Goal: Find specific page/section: Find specific page/section

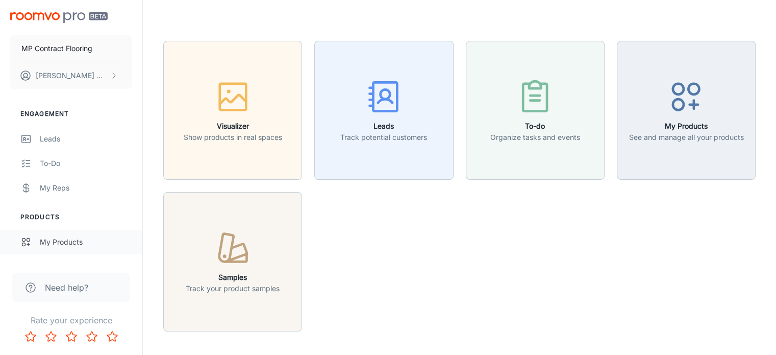
click at [61, 244] on div "My Products" at bounding box center [86, 241] width 92 height 11
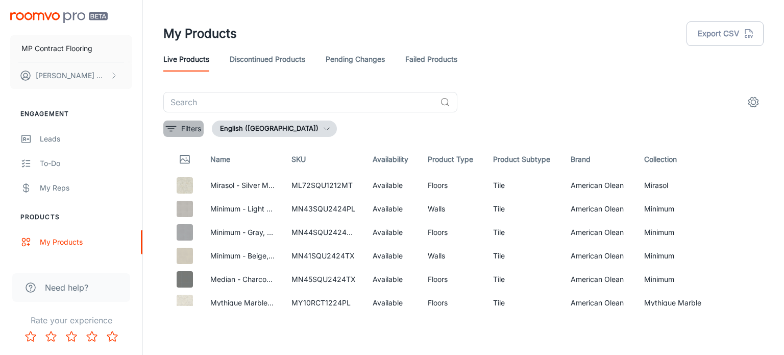
click at [199, 128] on p "Filters" at bounding box center [191, 128] width 20 height 11
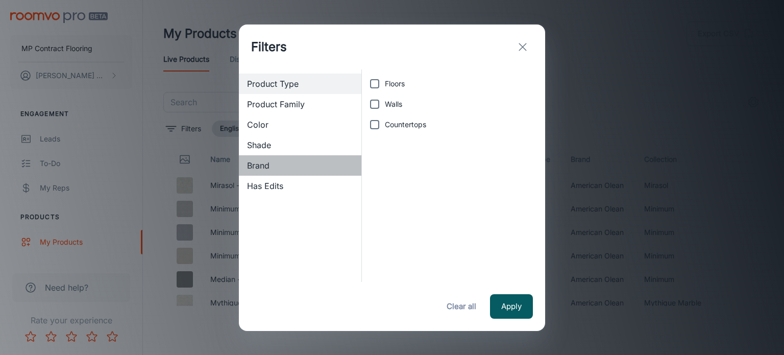
click at [263, 172] on div "Brand" at bounding box center [300, 165] width 122 height 20
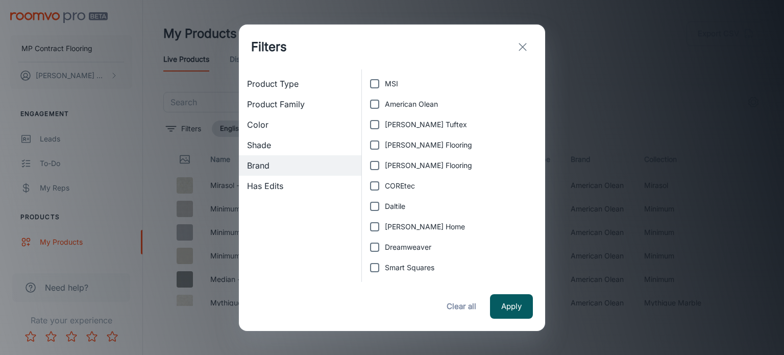
click at [371, 105] on input "American Olean" at bounding box center [374, 104] width 20 height 20
checkbox input "true"
click at [377, 202] on input "Daltile" at bounding box center [374, 206] width 20 height 20
checkbox input "true"
click at [508, 300] on button "Apply" at bounding box center [511, 306] width 43 height 24
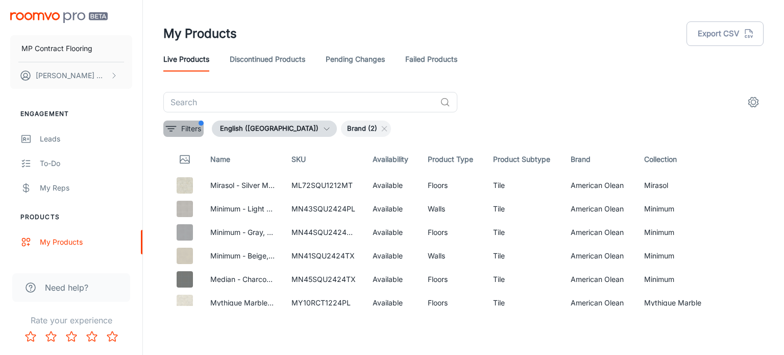
click at [190, 126] on p "Filters" at bounding box center [191, 128] width 20 height 11
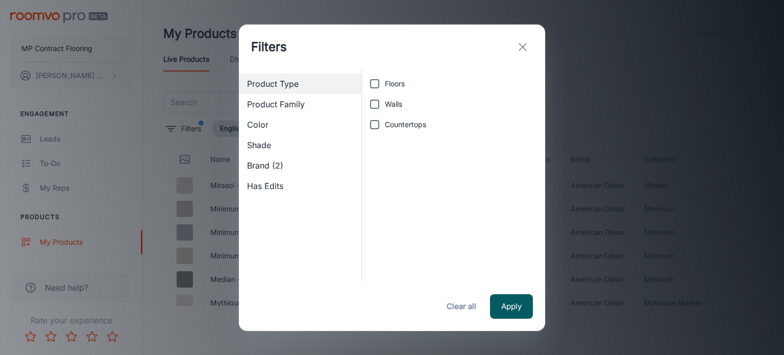
click at [516, 51] on icon "exit" at bounding box center [522, 47] width 12 height 12
